Goal: Information Seeking & Learning: Learn about a topic

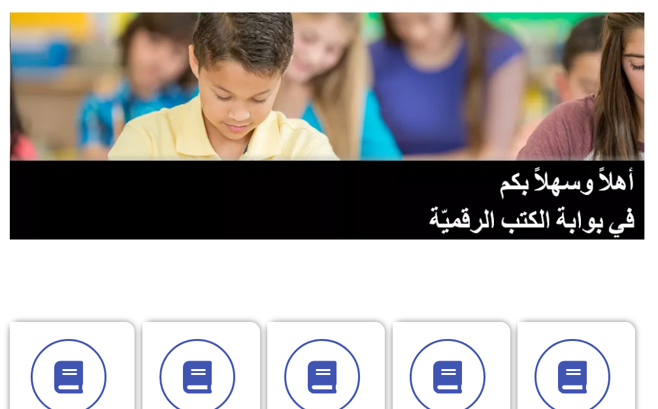
scroll to position [196, 0]
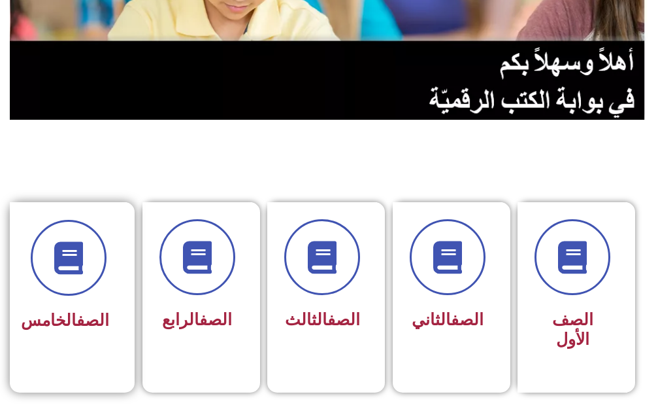
click at [87, 222] on div at bounding box center [68, 258] width 82 height 76
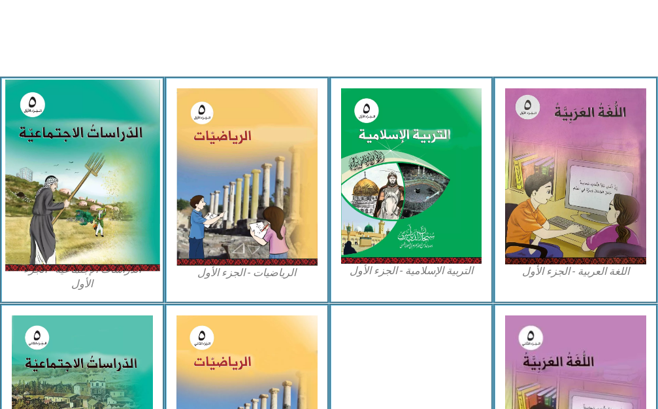
scroll to position [392, 0]
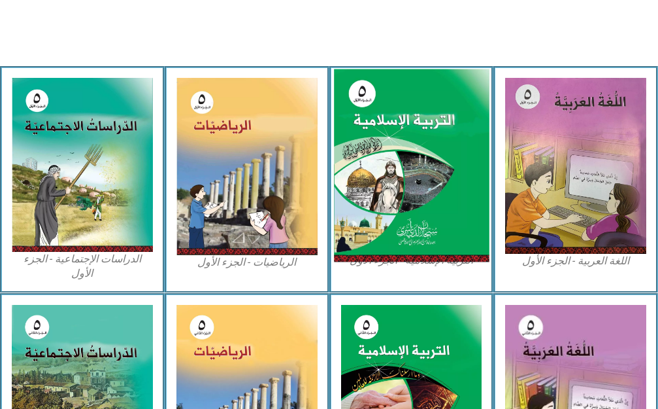
click at [370, 124] on img at bounding box center [411, 165] width 155 height 193
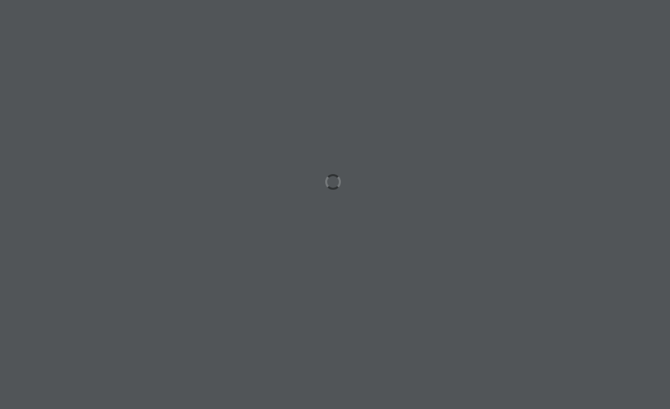
scroll to position [0, 25]
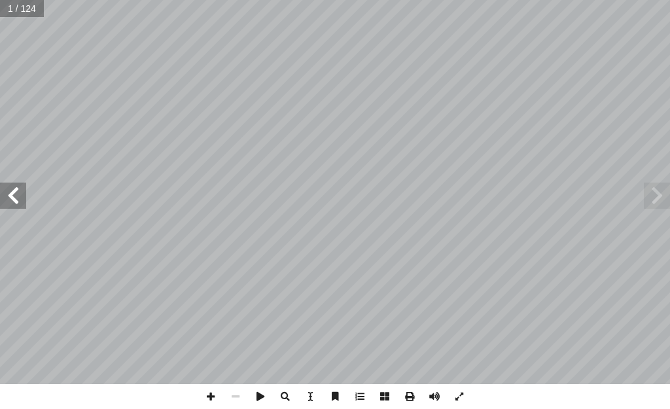
click at [14, 199] on span at bounding box center [13, 195] width 26 height 26
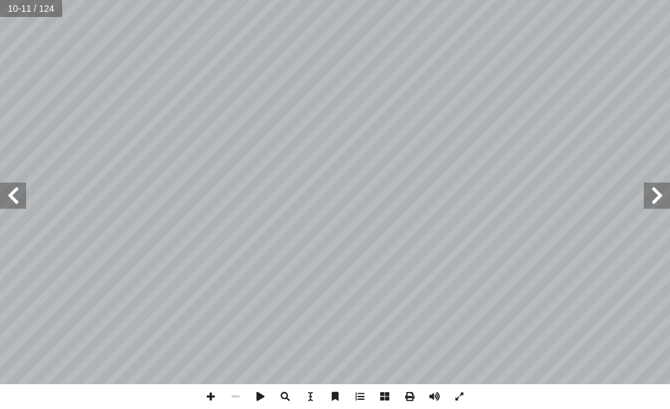
click at [14, 204] on span at bounding box center [13, 195] width 26 height 26
click at [14, 206] on span at bounding box center [13, 195] width 26 height 26
click at [3, 195] on span at bounding box center [13, 195] width 26 height 26
click at [214, 392] on span at bounding box center [210, 396] width 25 height 25
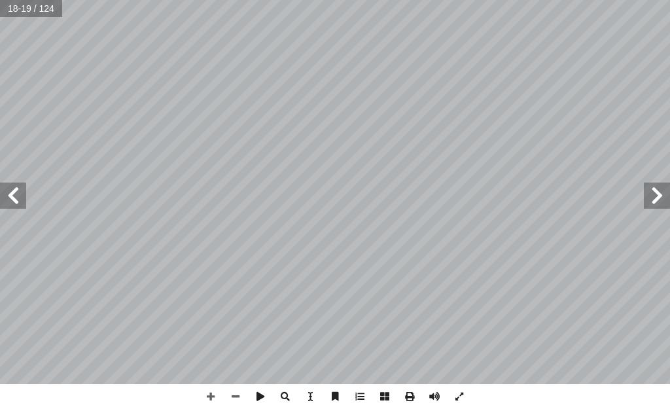
click at [655, 193] on span at bounding box center [656, 195] width 26 height 26
click at [237, 397] on span at bounding box center [235, 396] width 25 height 25
click at [661, 204] on span at bounding box center [656, 195] width 26 height 26
click at [13, 187] on span at bounding box center [13, 195] width 26 height 26
click at [16, 190] on span at bounding box center [13, 195] width 26 height 26
